Goal: Task Accomplishment & Management: Use online tool/utility

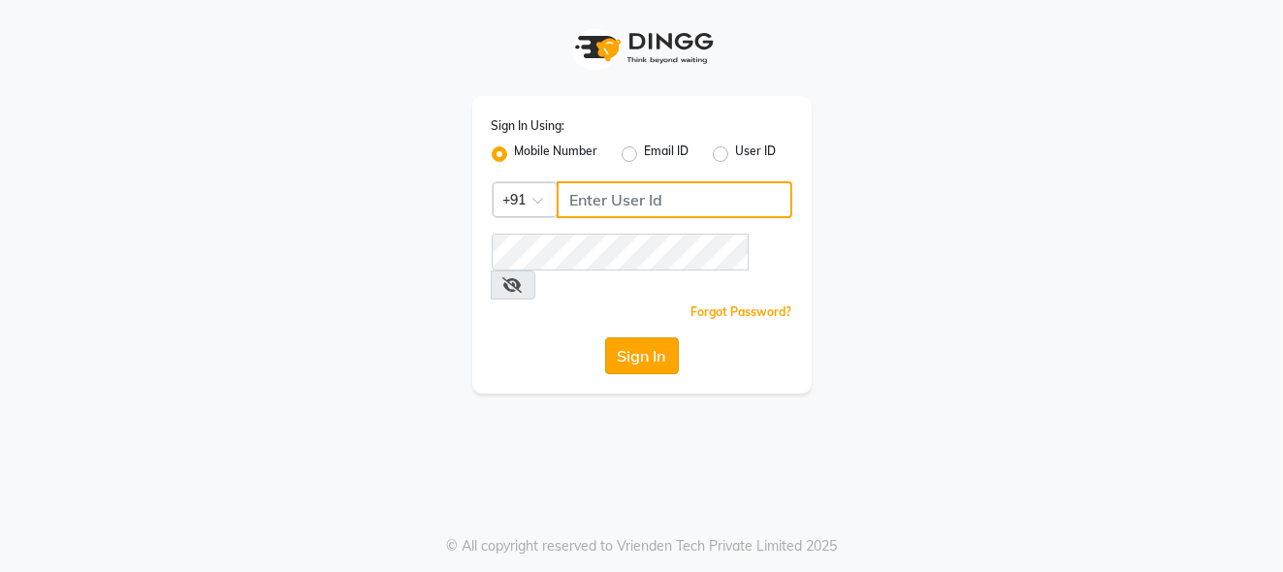
type input "7276795598"
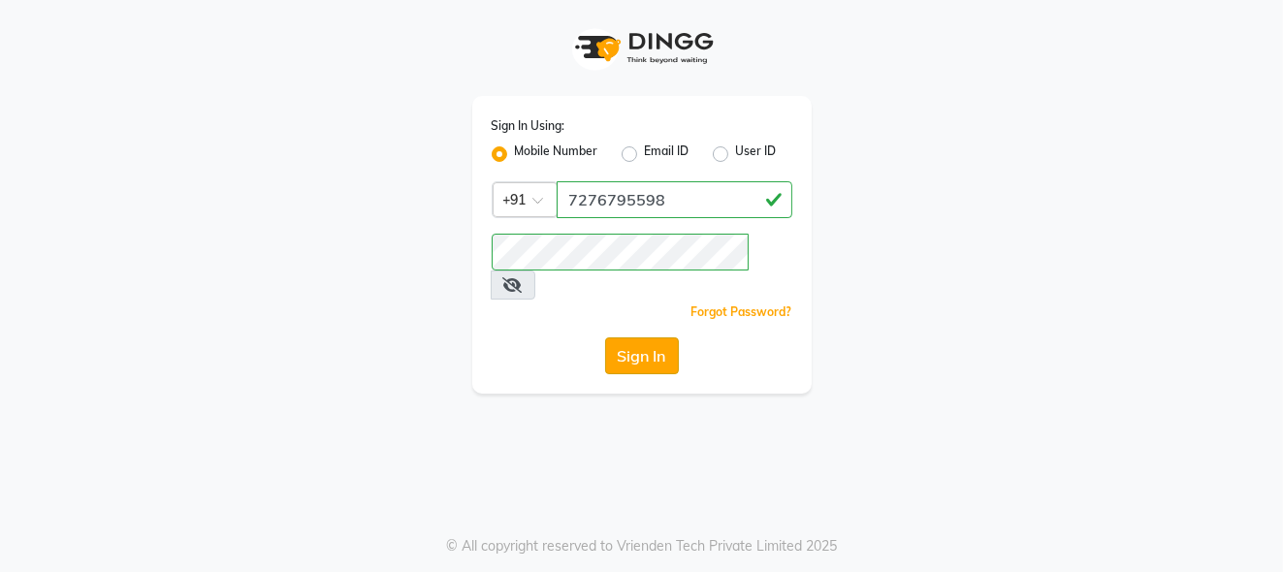
click at [632, 338] on button "Sign In" at bounding box center [642, 356] width 74 height 37
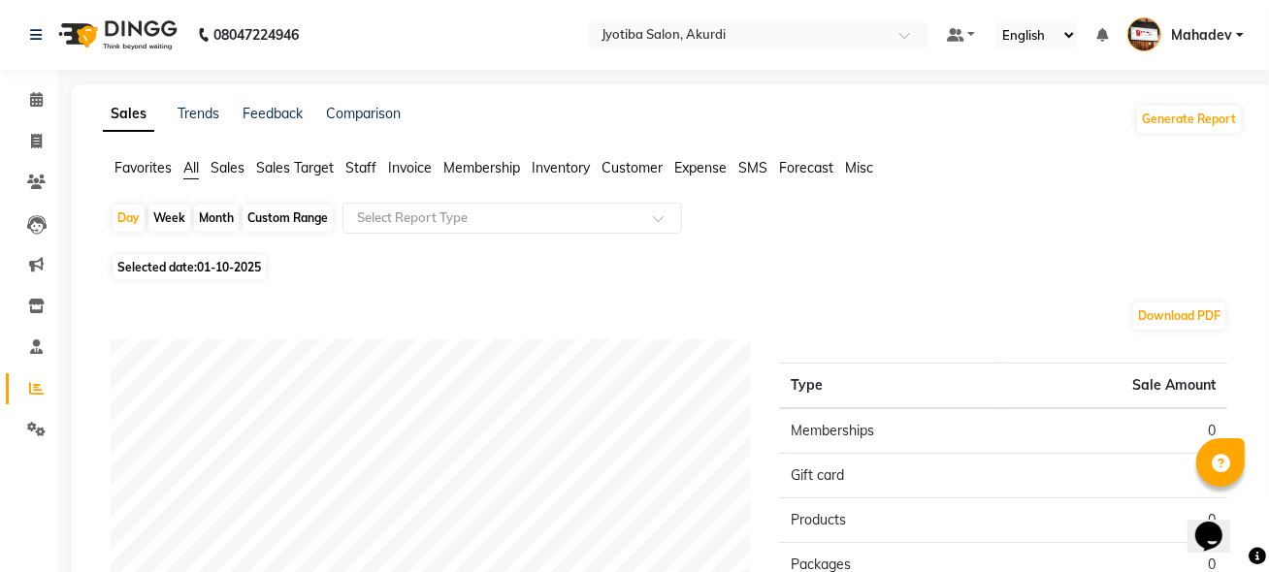
click at [212, 216] on div "Month" at bounding box center [216, 218] width 45 height 27
select select "10"
select select "2025"
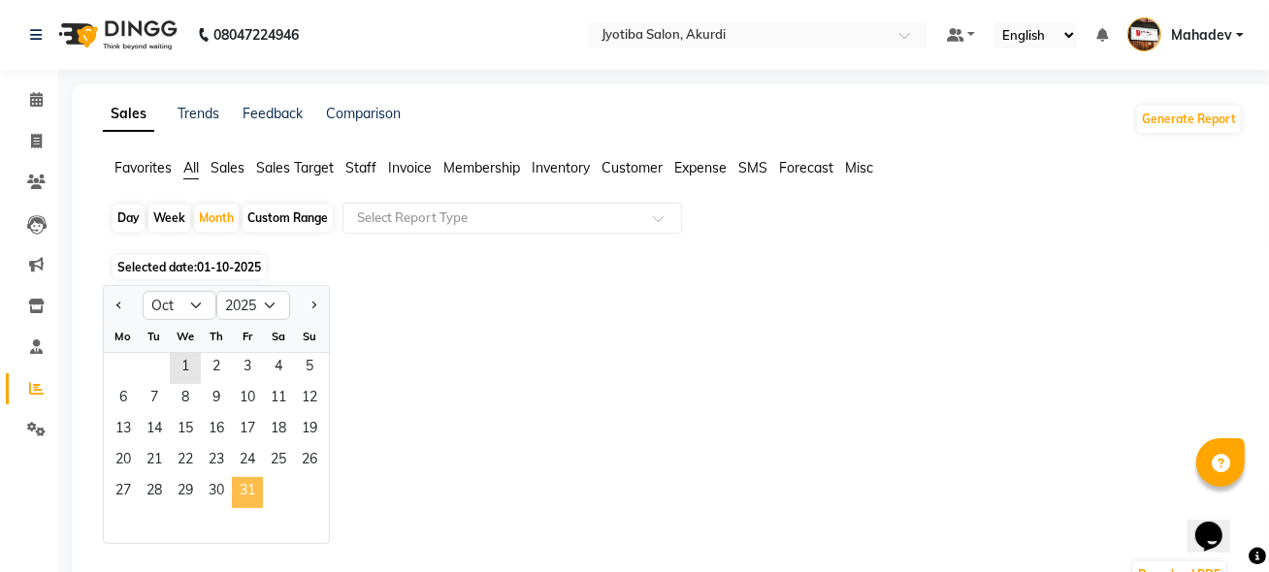
click at [240, 497] on span "31" at bounding box center [247, 492] width 31 height 31
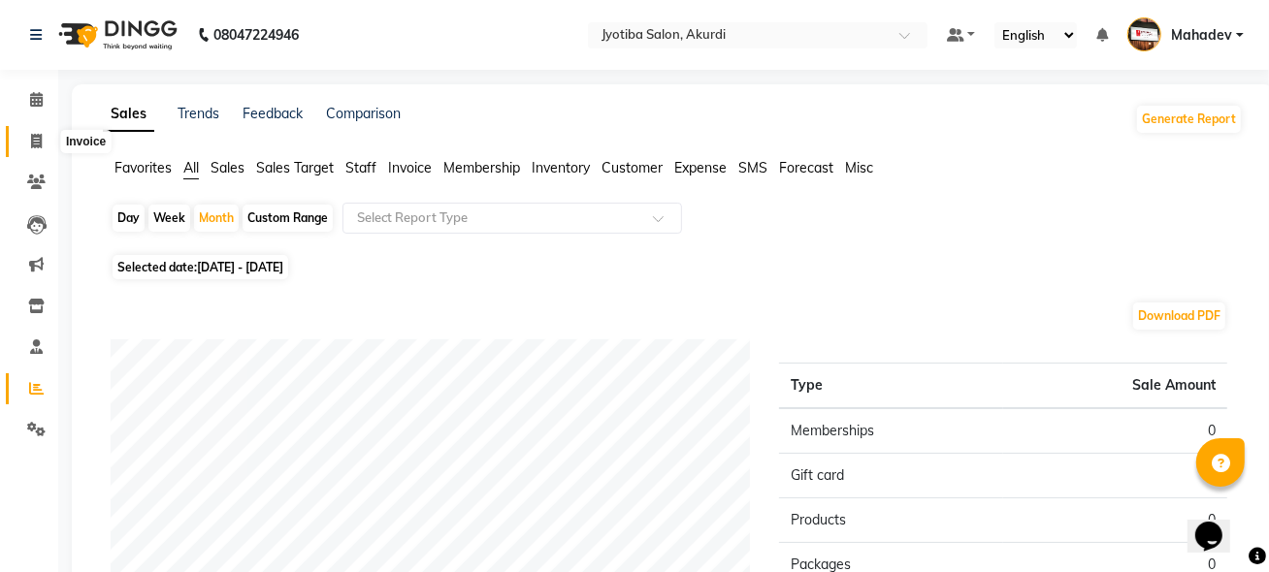
click at [27, 139] on span at bounding box center [36, 142] width 34 height 22
select select "557"
select select "service"
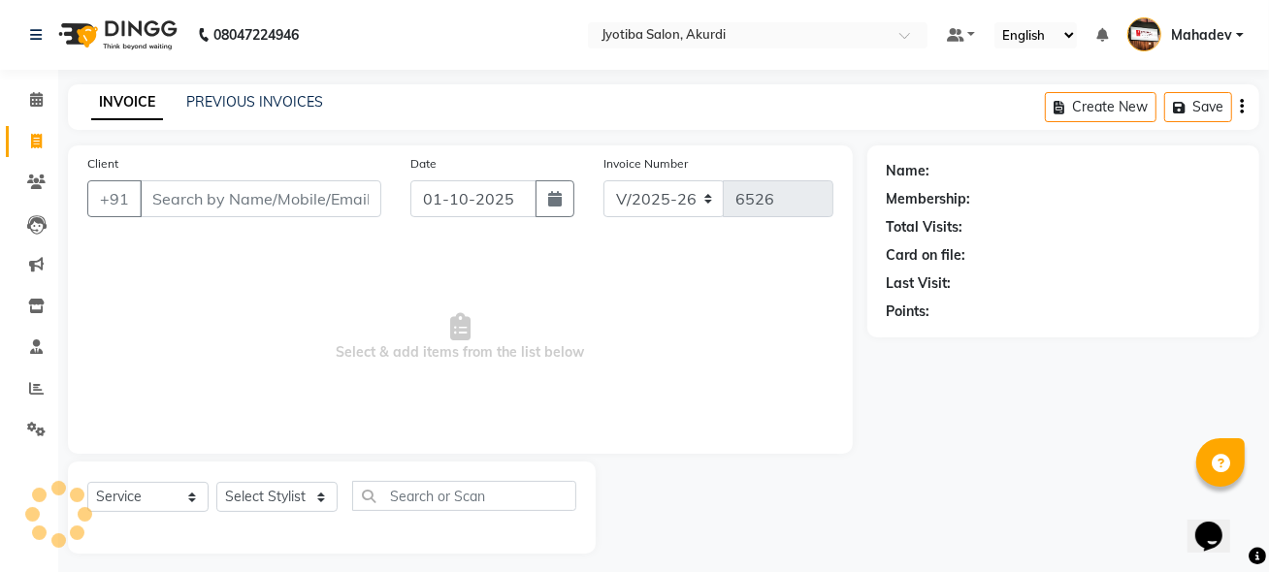
scroll to position [10, 0]
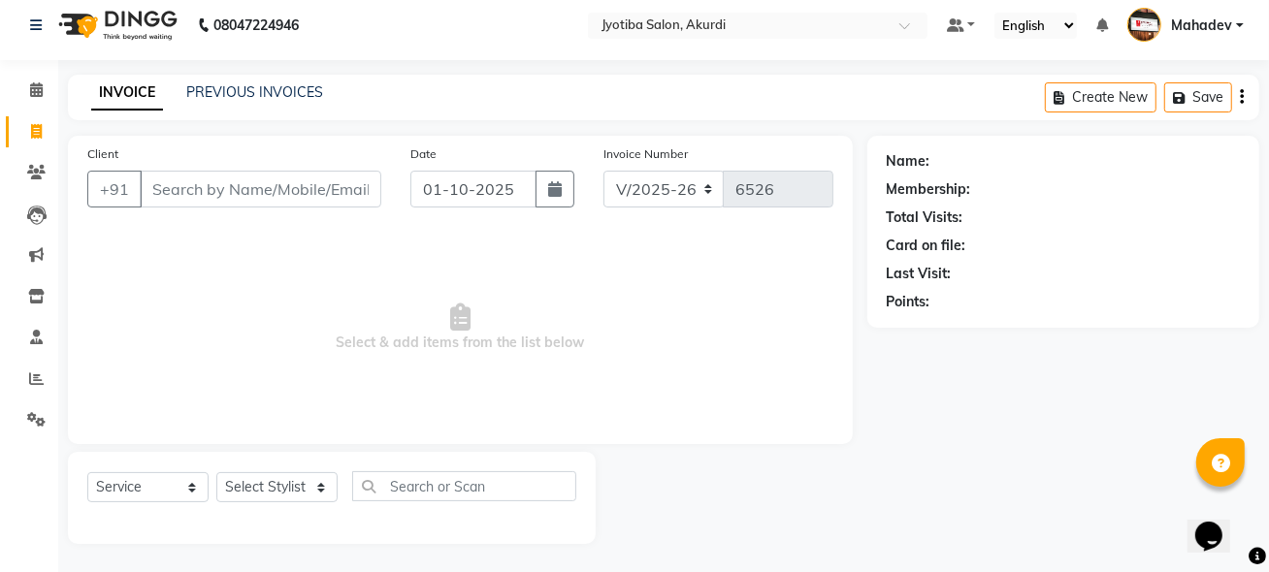
click at [197, 174] on input "Client" at bounding box center [261, 189] width 242 height 37
